Goal: Task Accomplishment & Management: Use online tool/utility

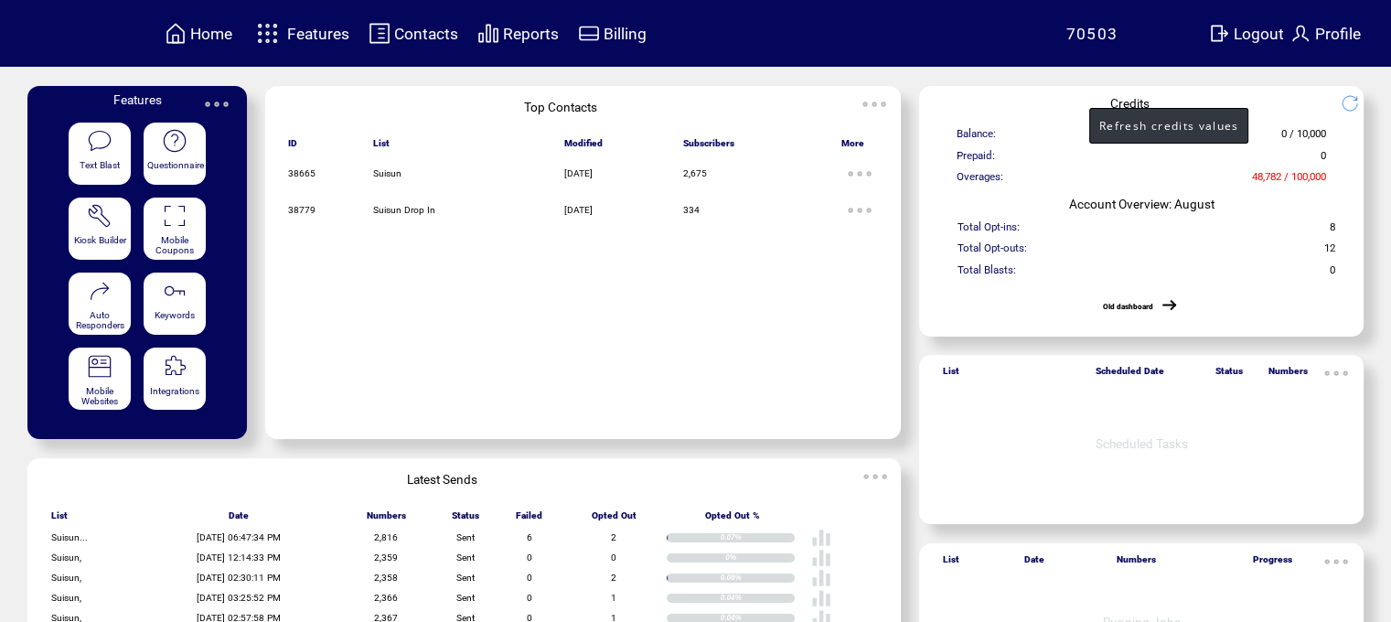
click at [1359, 98] on img at bounding box center [1356, 103] width 32 height 18
click at [1356, 96] on img at bounding box center [1356, 103] width 32 height 18
click at [1358, 95] on img at bounding box center [1356, 103] width 32 height 18
click at [1359, 95] on img at bounding box center [1356, 103] width 32 height 18
click at [1363, 94] on img at bounding box center [1356, 103] width 32 height 18
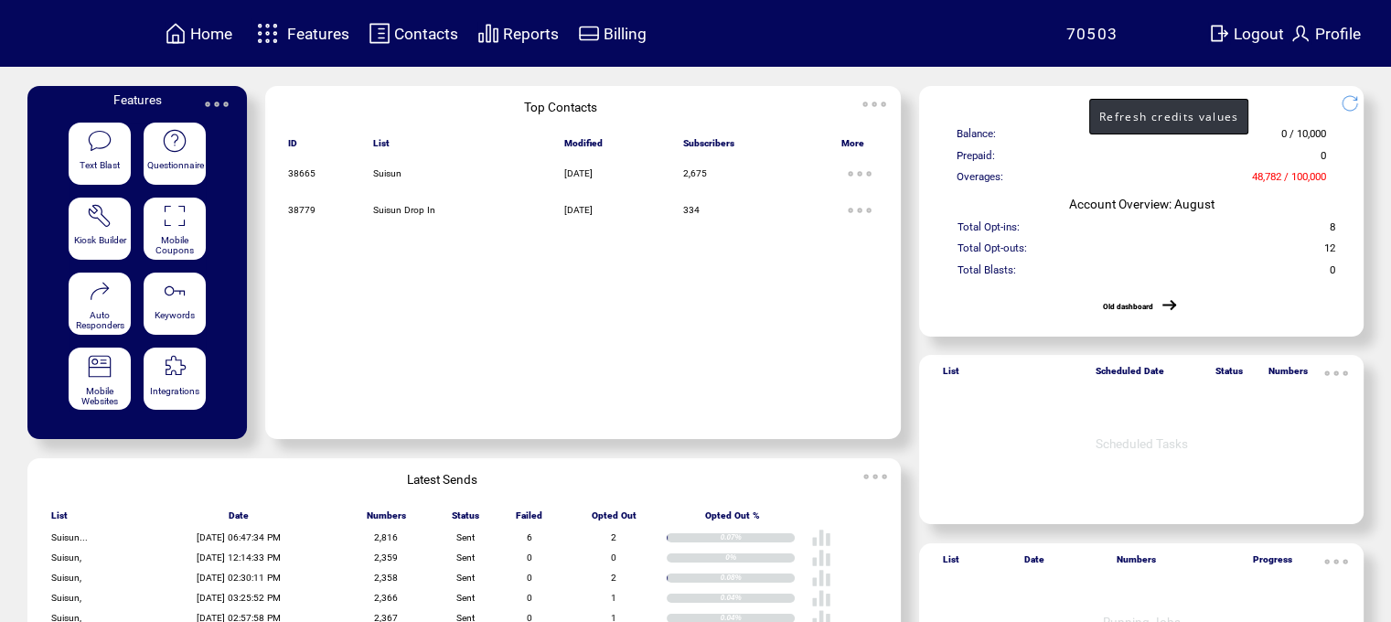
click at [1353, 112] on img at bounding box center [1356, 103] width 32 height 18
click at [1355, 112] on img at bounding box center [1356, 103] width 32 height 18
click at [1363, 106] on img at bounding box center [1356, 103] width 32 height 18
click at [1362, 107] on img at bounding box center [1356, 103] width 32 height 18
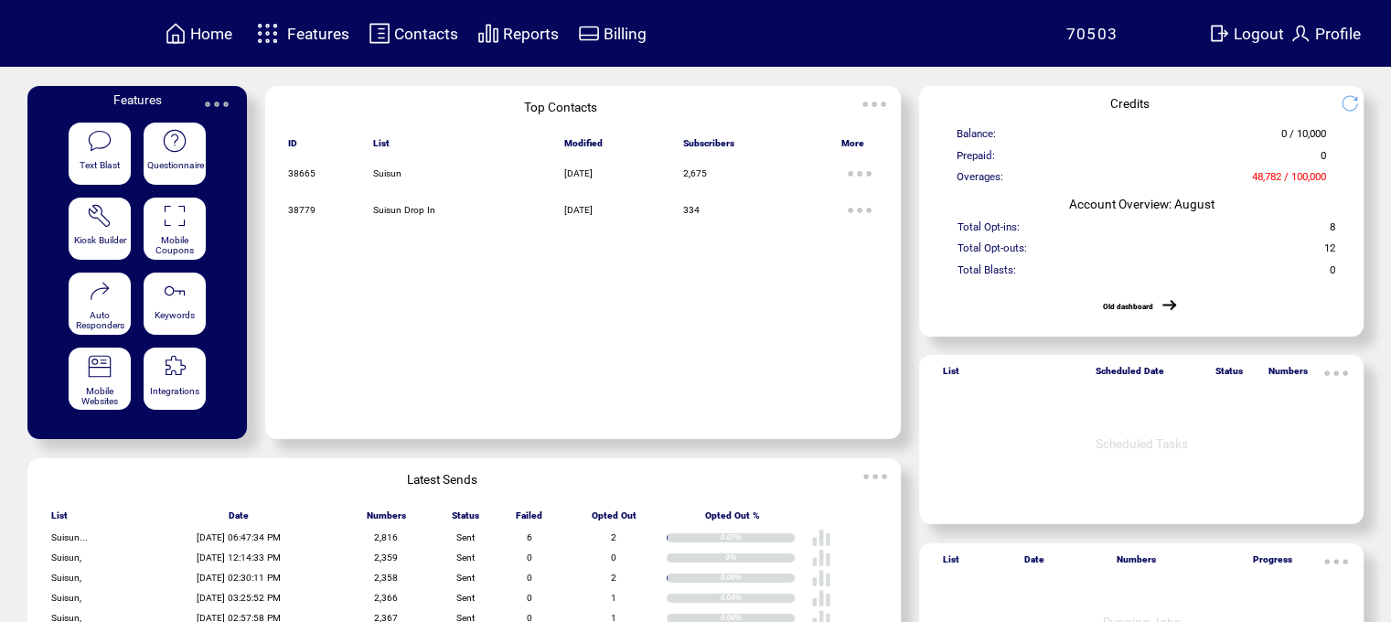
click at [328, 32] on span "Features" at bounding box center [318, 34] width 62 height 18
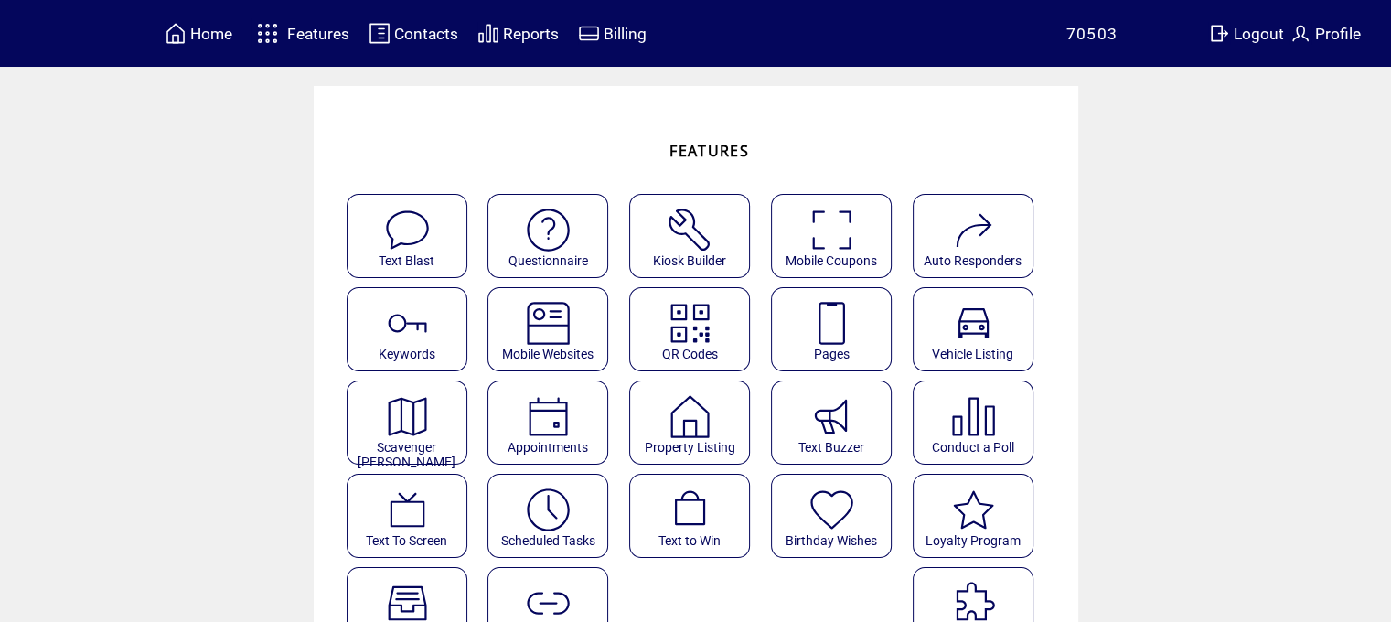
click at [846, 339] on img at bounding box center [831, 323] width 48 height 48
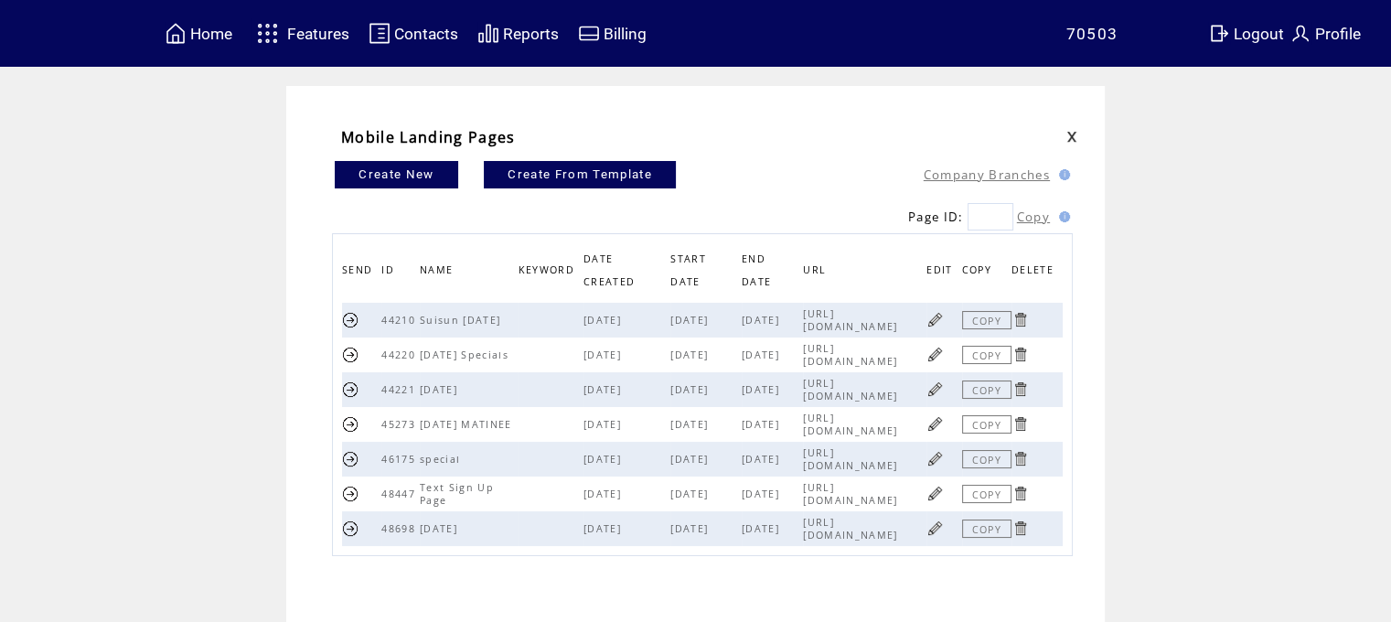
click at [355, 318] on link at bounding box center [350, 319] width 17 height 17
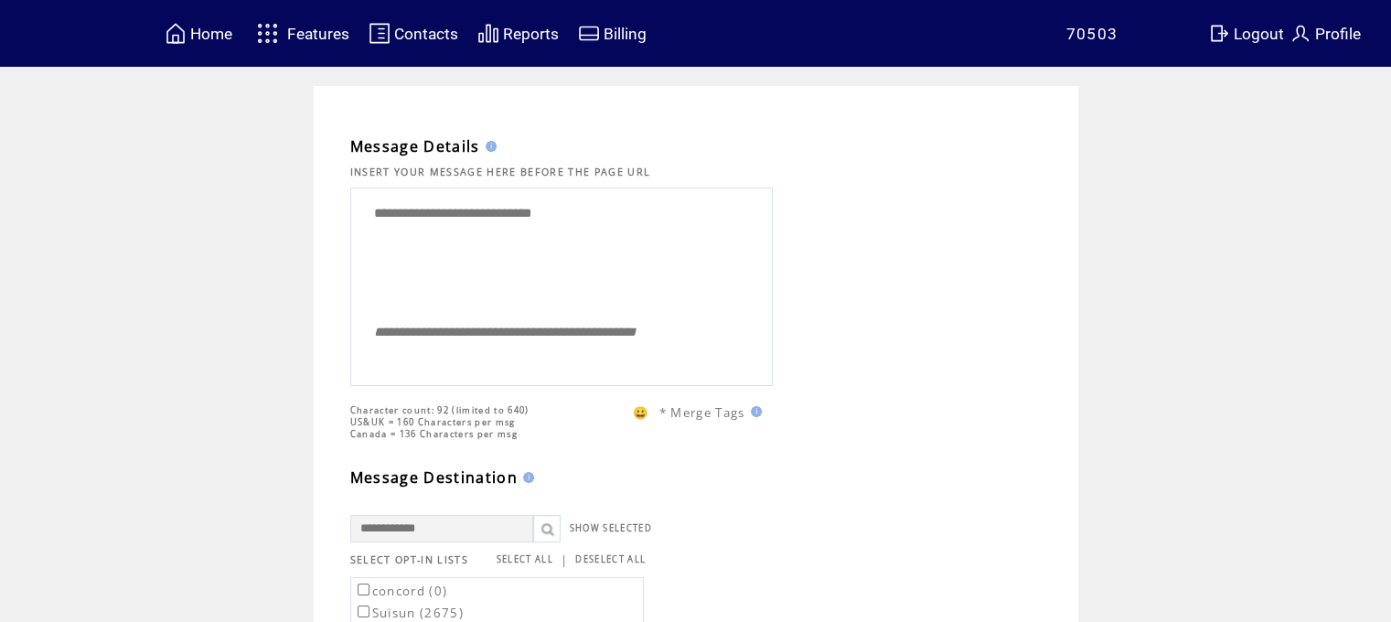
drag, startPoint x: 616, startPoint y: 237, endPoint x: 257, endPoint y: 304, distance: 365.5
type textarea "*"
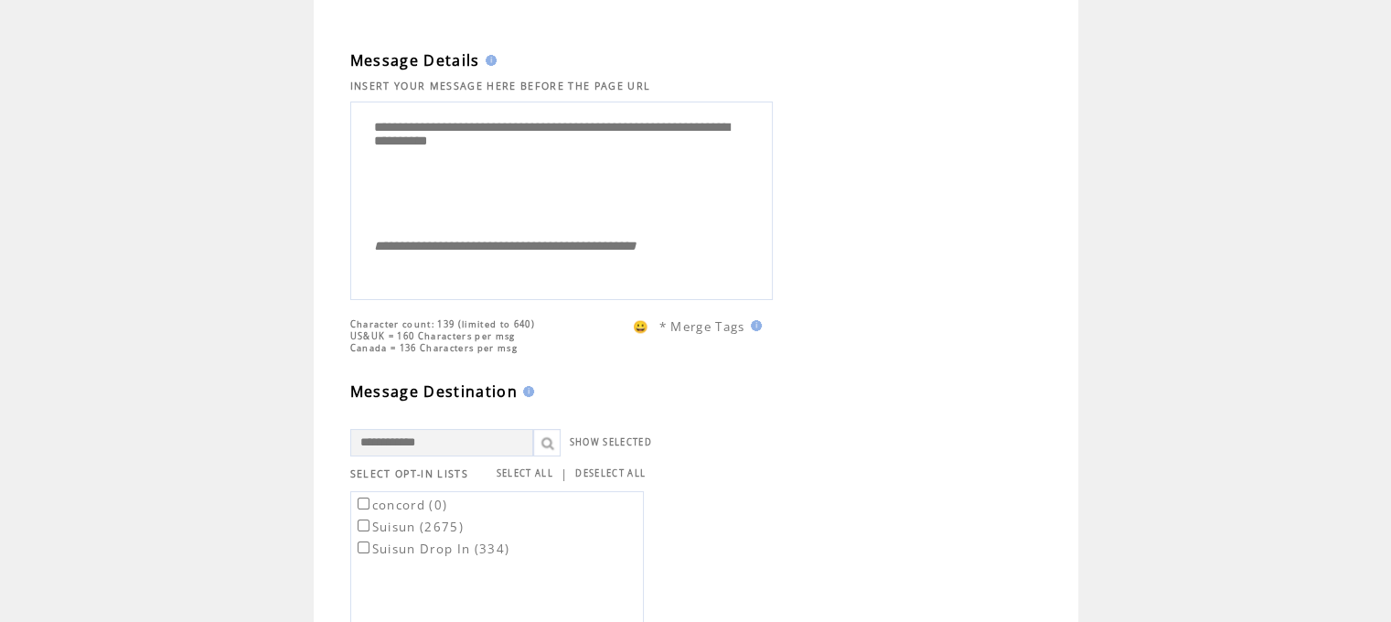
scroll to position [274, 0]
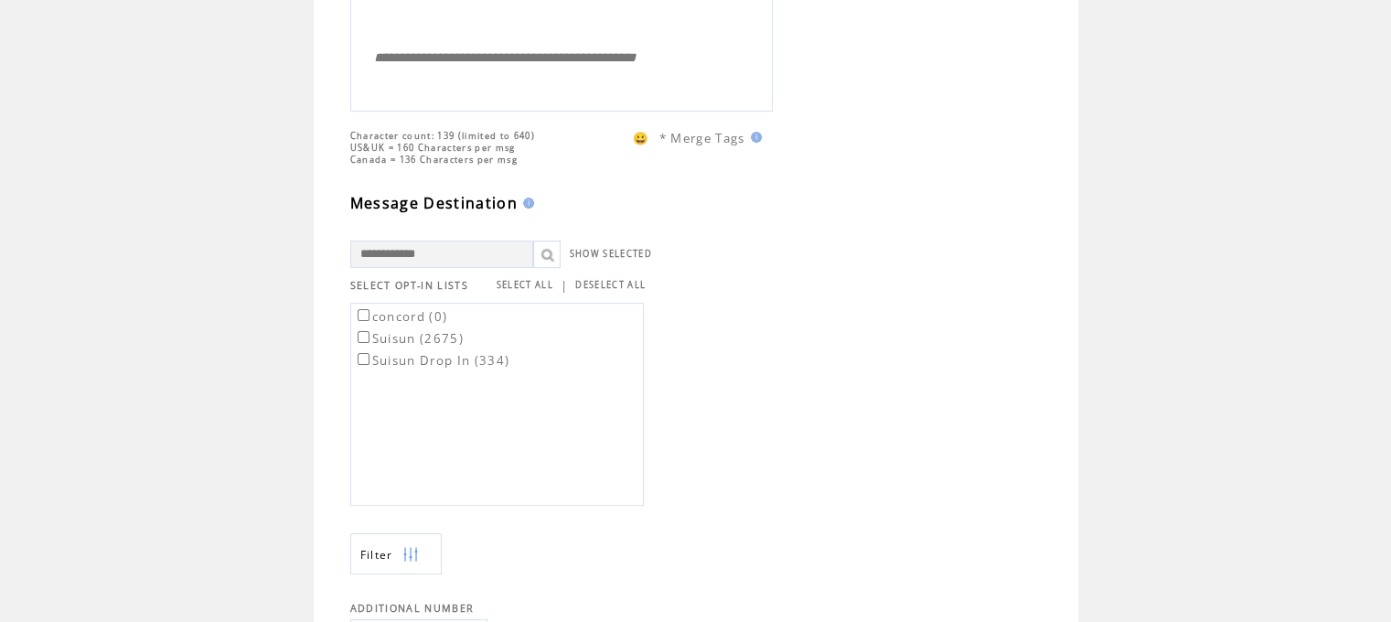
type textarea "**********"
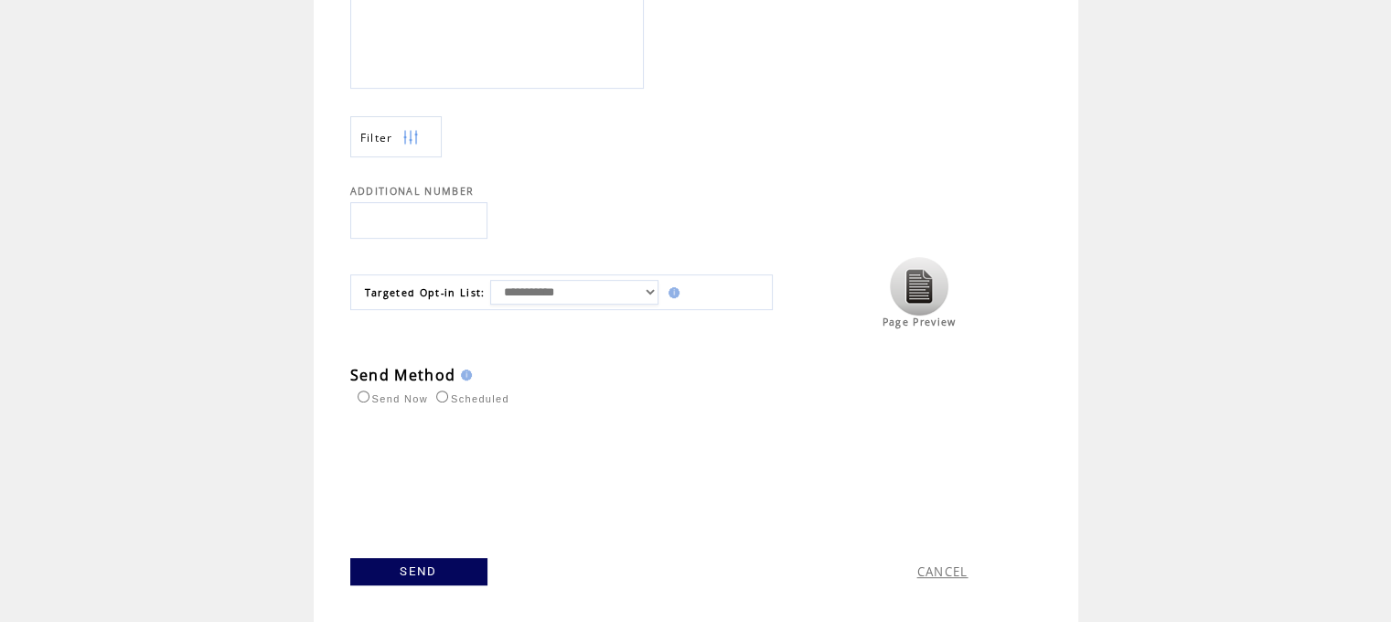
scroll to position [706, 0]
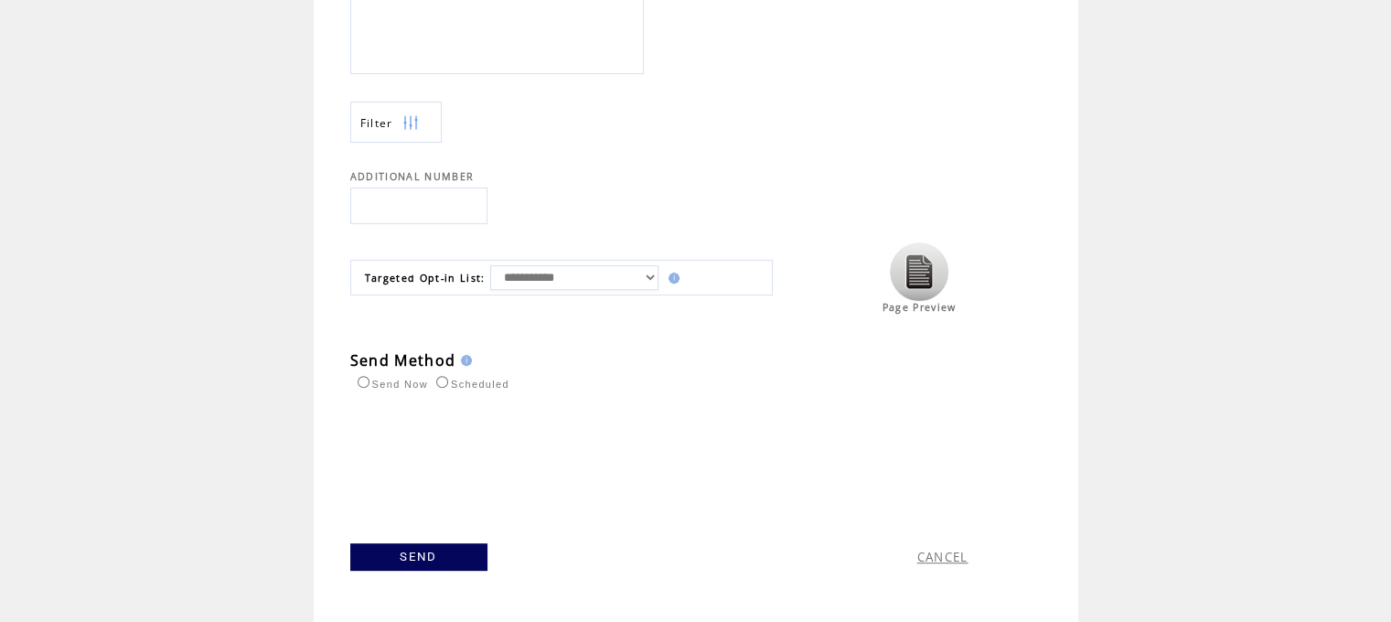
click at [455, 554] on link "SEND" at bounding box center [418, 556] width 137 height 27
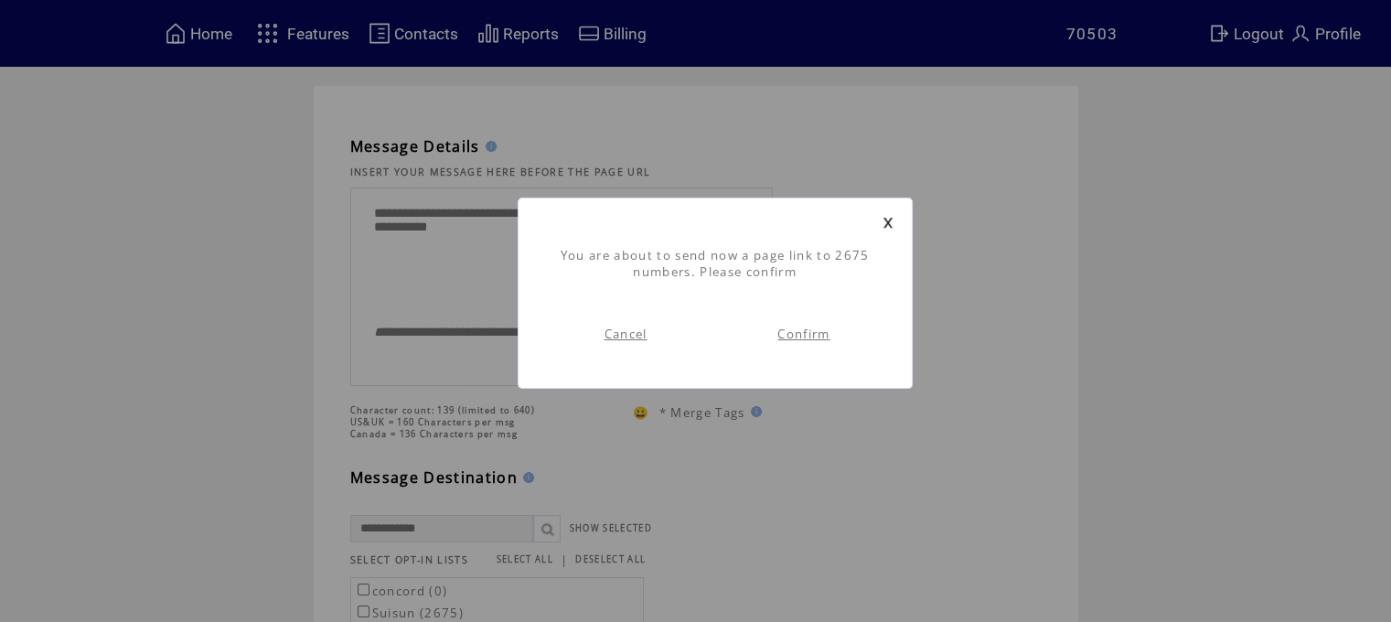
click at [805, 335] on link "Confirm" at bounding box center [803, 333] width 52 height 16
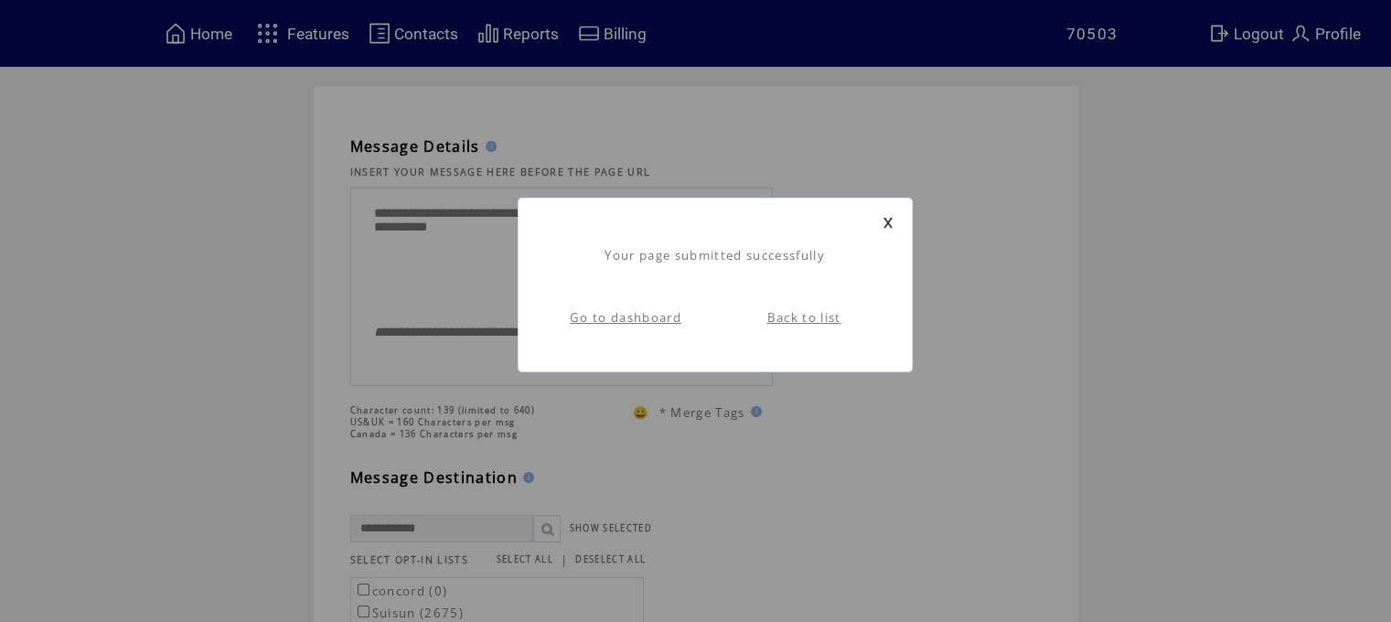
click at [889, 222] on link at bounding box center [887, 223] width 11 height 12
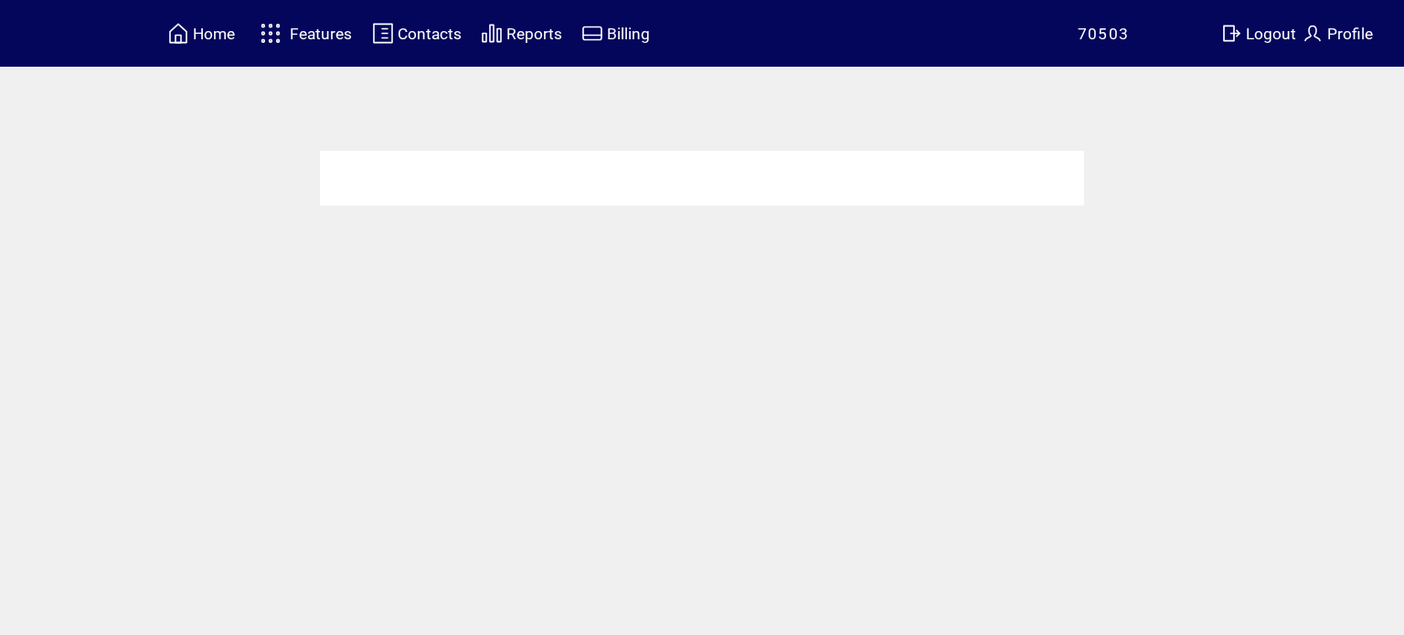
click at [210, 37] on span "Home" at bounding box center [214, 34] width 42 height 18
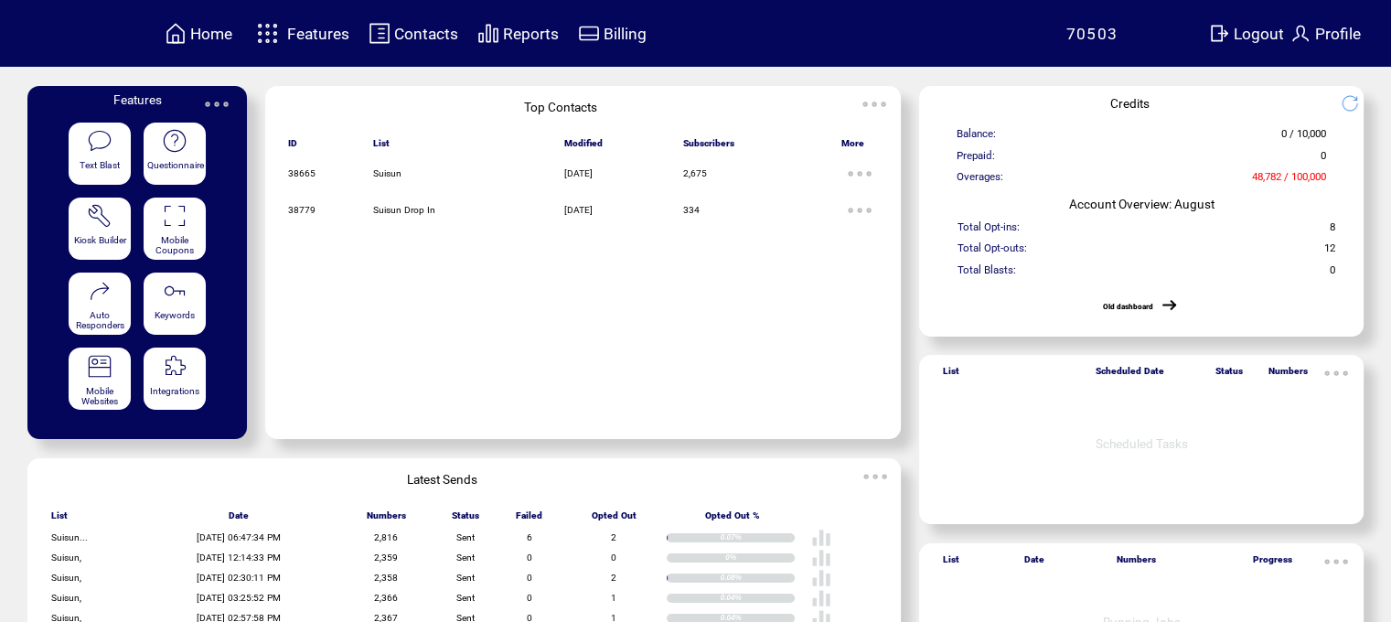
click at [1269, 25] on span "Logout" at bounding box center [1258, 34] width 50 height 18
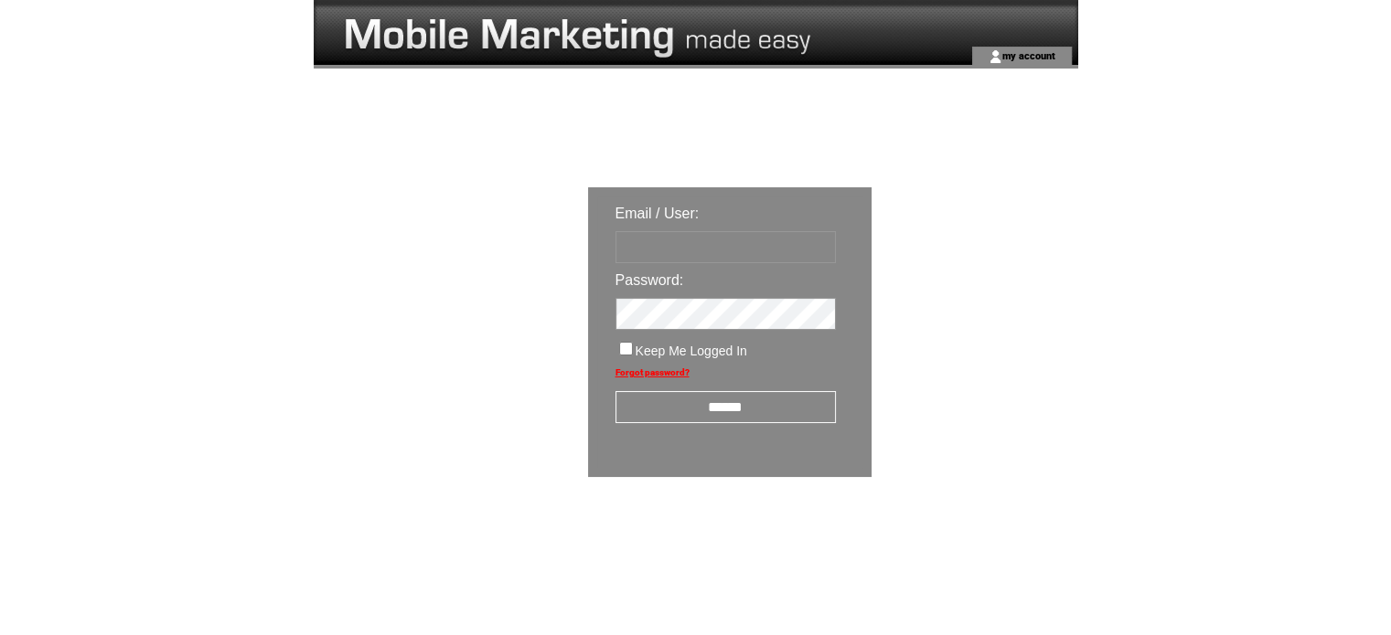
type input "**********"
click at [713, 409] on input "******" at bounding box center [725, 407] width 220 height 32
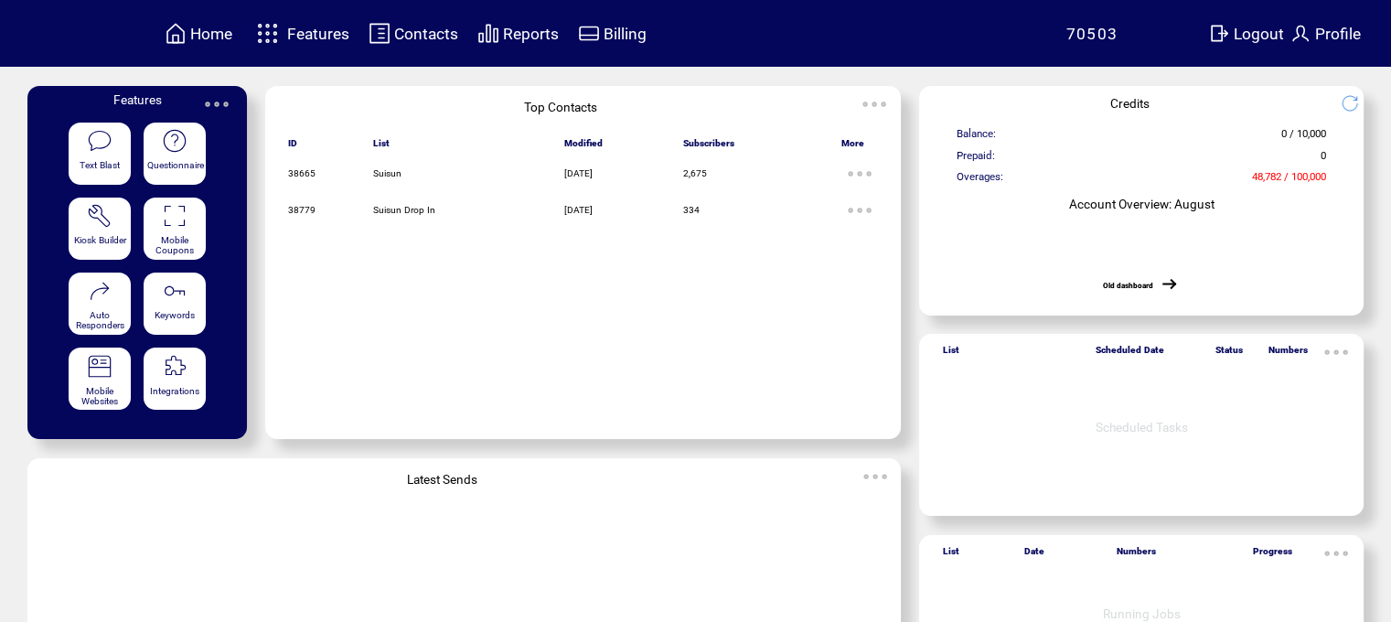
click at [283, 35] on img at bounding box center [267, 33] width 32 height 30
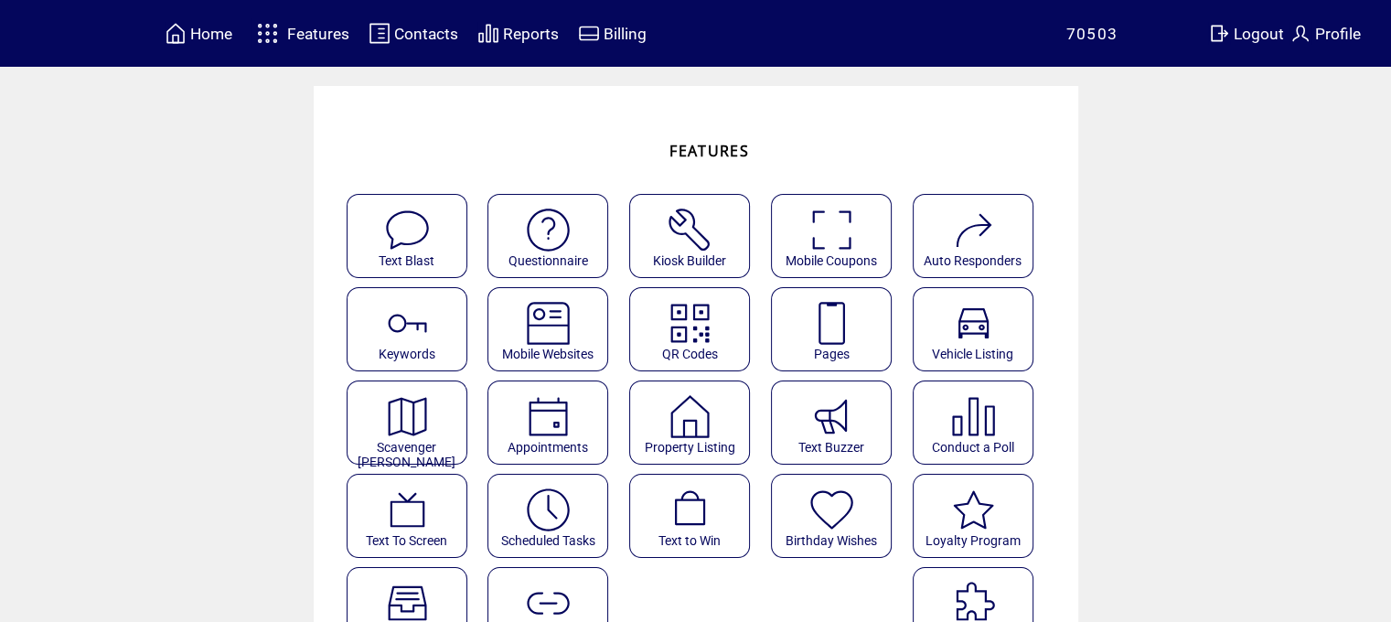
click at [848, 358] on span "Pages" at bounding box center [831, 354] width 36 height 15
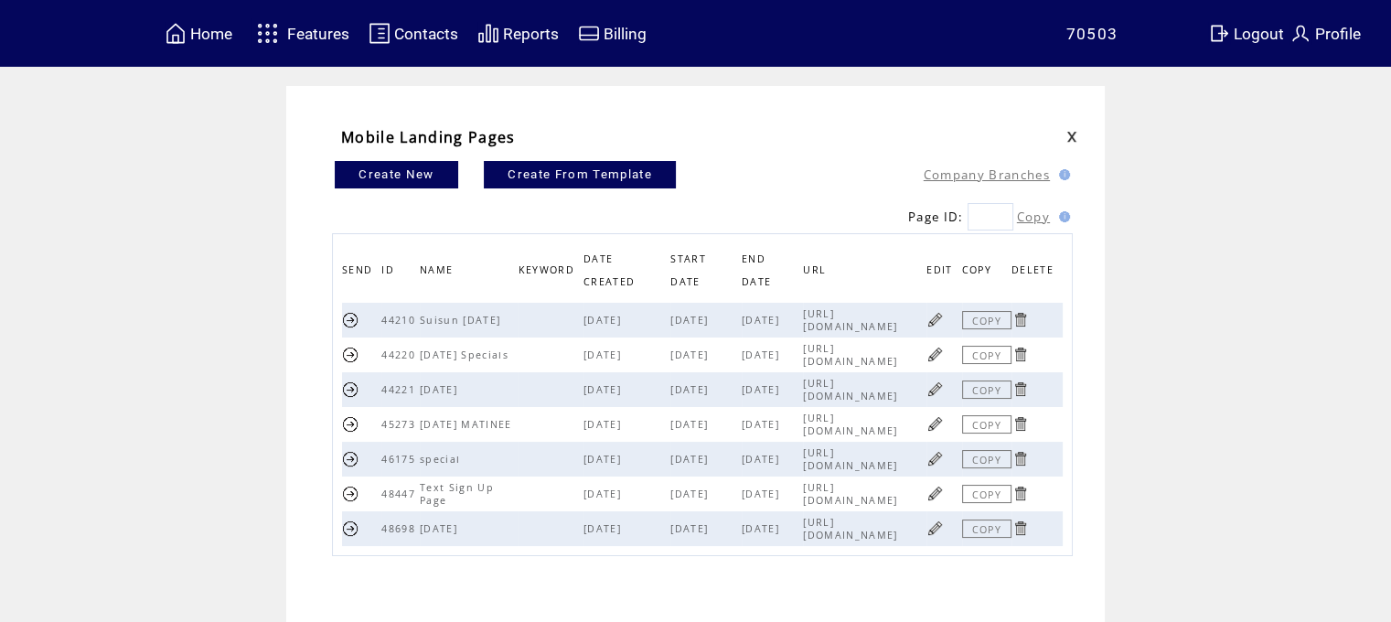
click at [351, 317] on link at bounding box center [350, 319] width 17 height 17
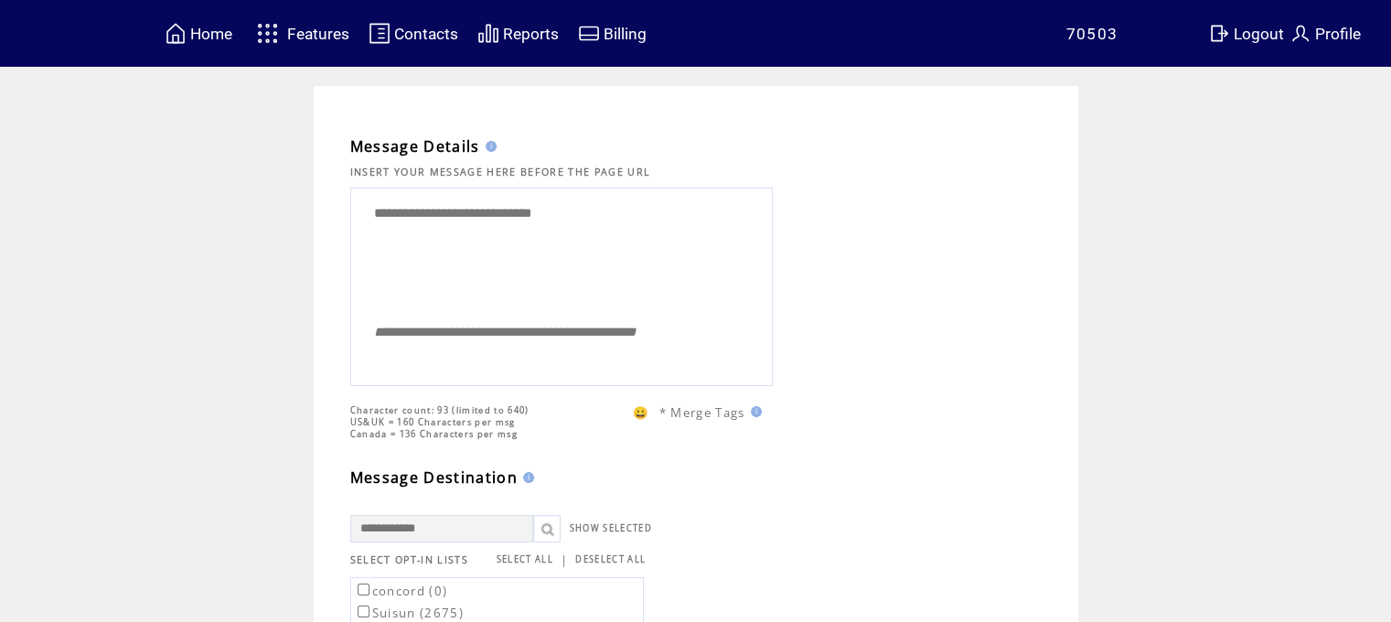
drag, startPoint x: 633, startPoint y: 240, endPoint x: 59, endPoint y: 208, distance: 574.1
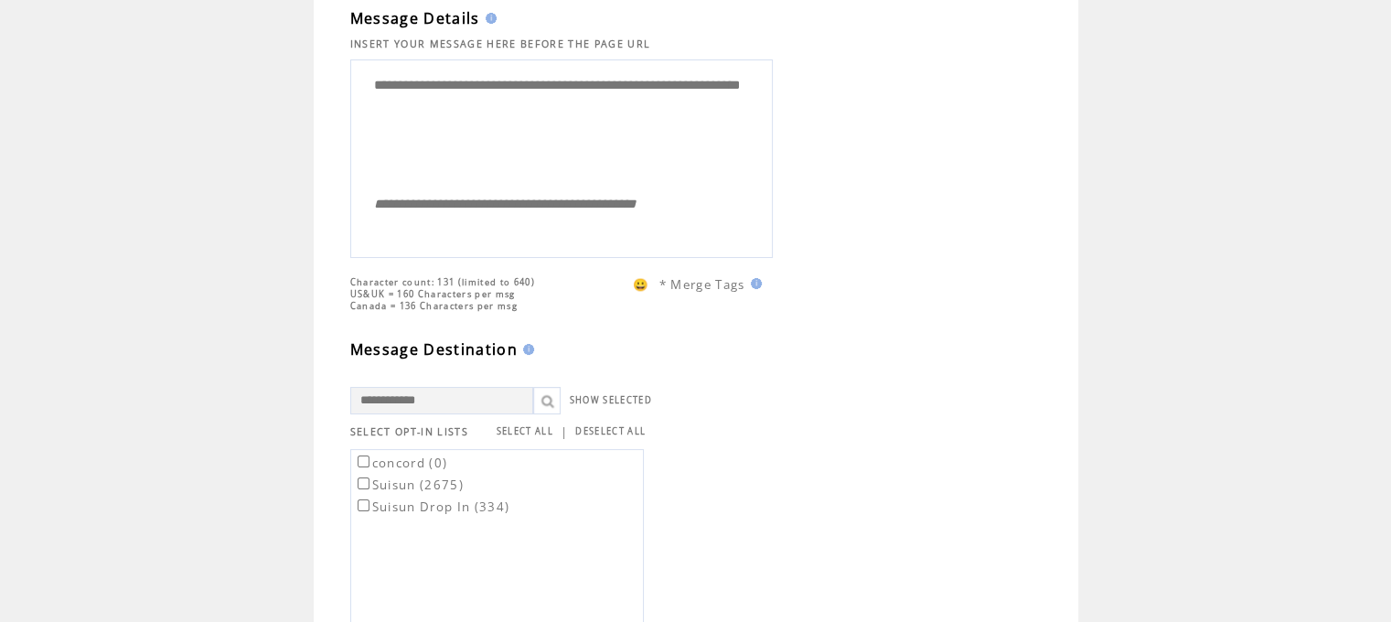
scroll to position [274, 0]
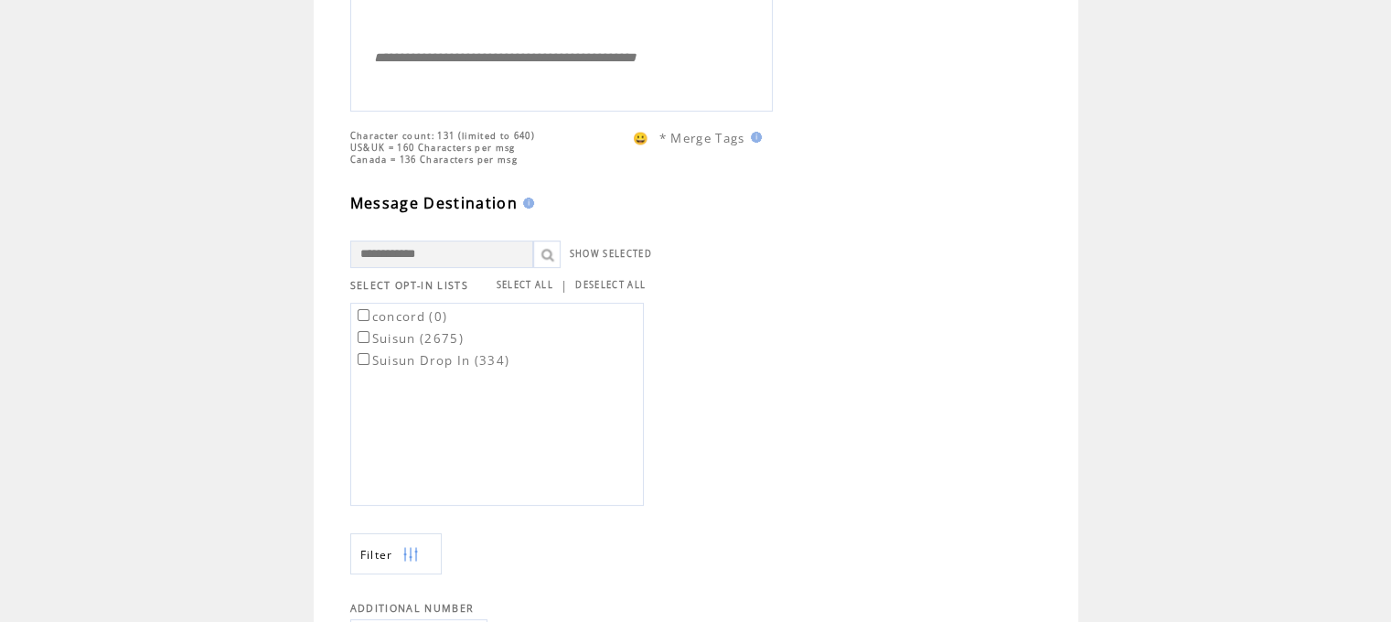
type textarea "**********"
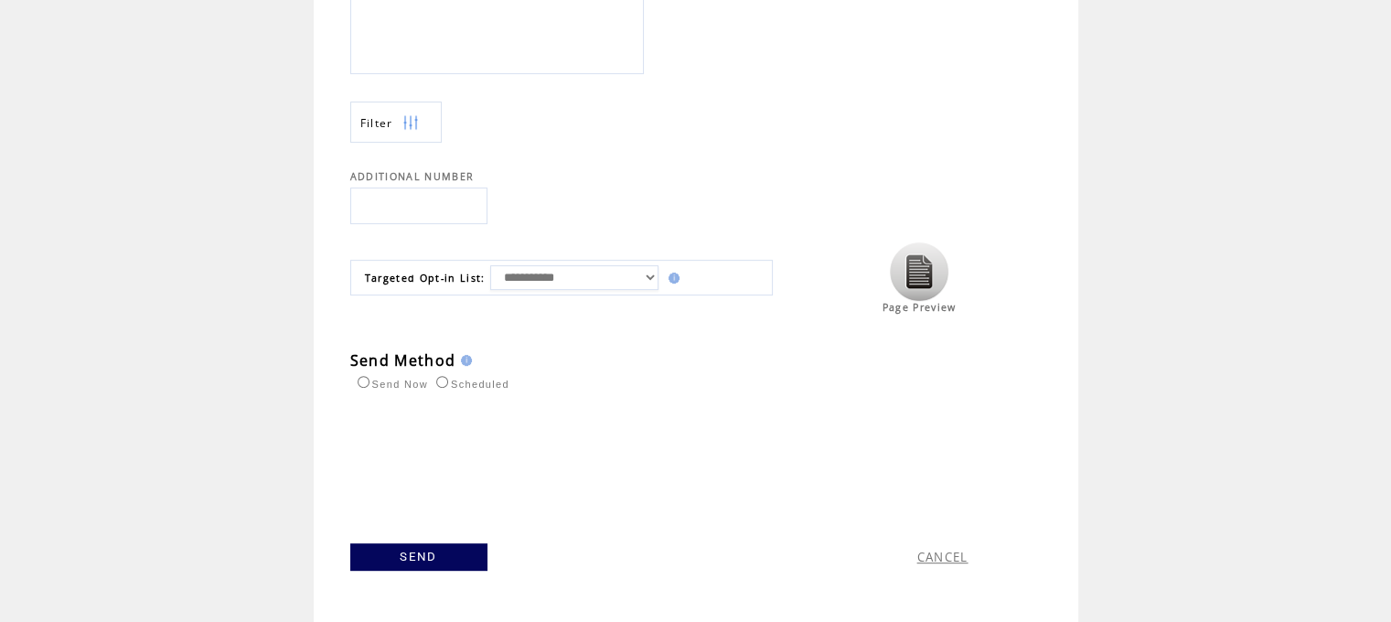
click at [614, 282] on select "**********" at bounding box center [574, 277] width 168 height 25
select select "*****"
click at [493, 265] on select "**********" at bounding box center [574, 277] width 168 height 25
click at [482, 550] on link "SEND" at bounding box center [418, 556] width 137 height 27
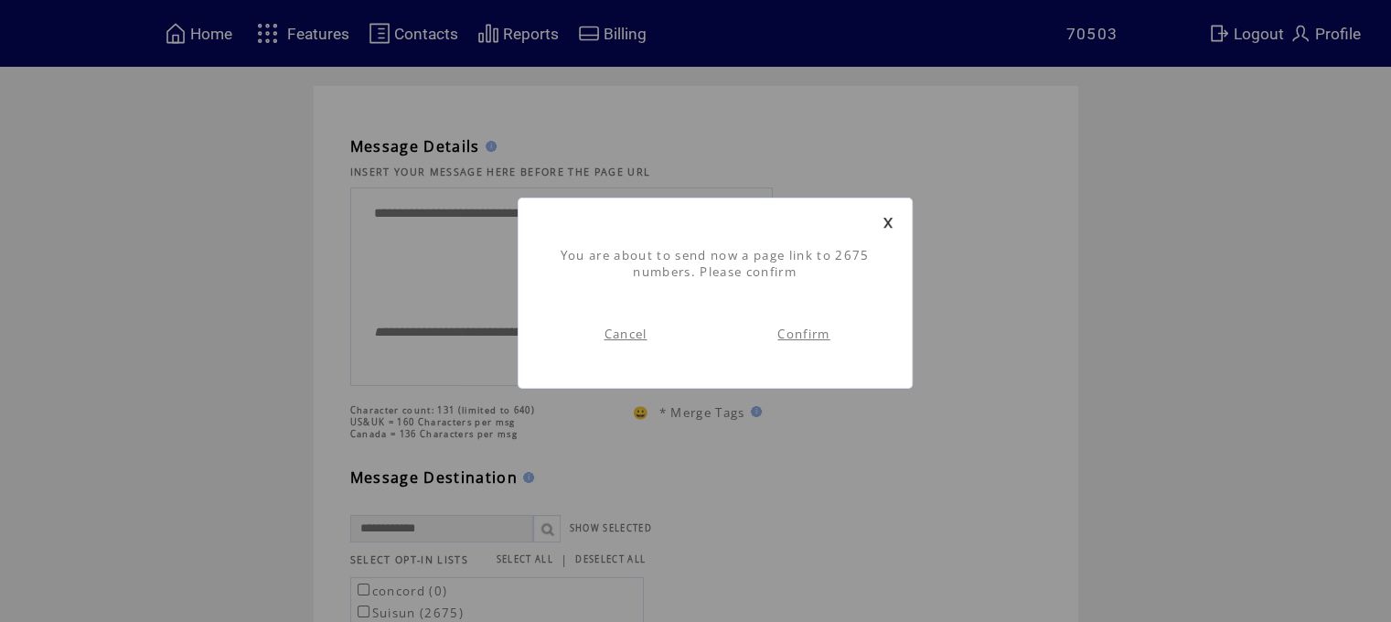
click at [805, 335] on link "Confirm" at bounding box center [803, 333] width 52 height 16
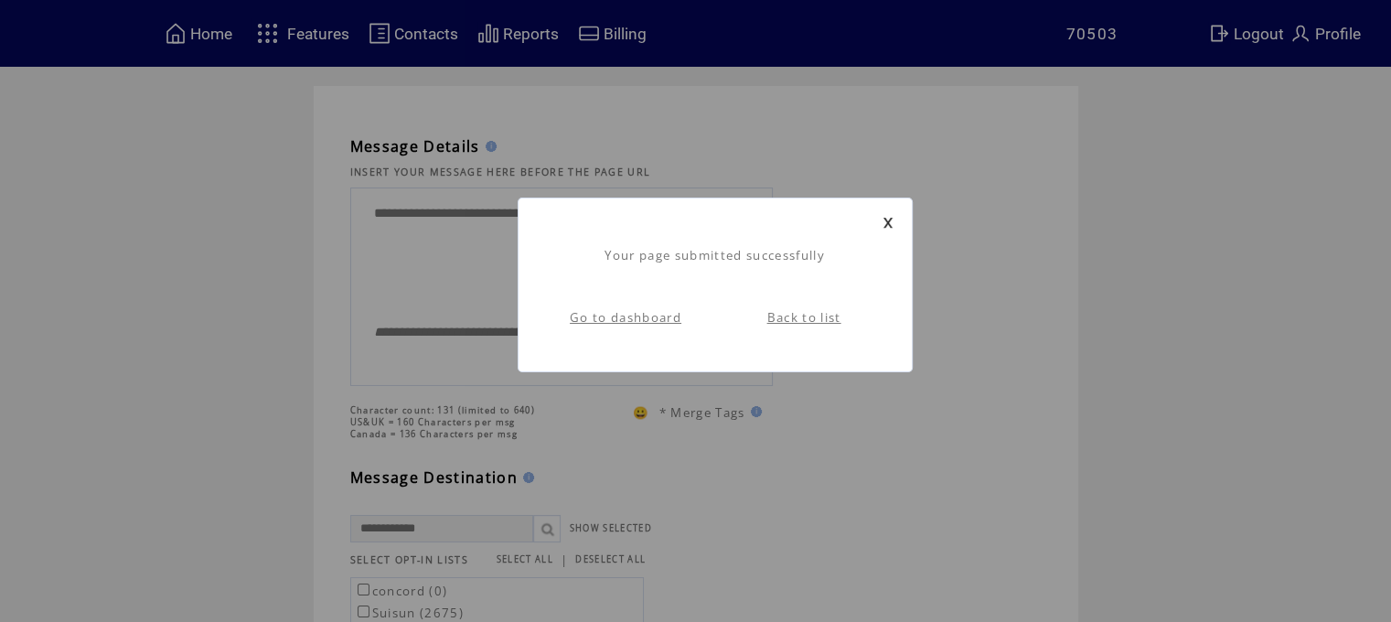
click at [615, 314] on link "Go to dashboard" at bounding box center [626, 317] width 112 height 16
